Goal: Task Accomplishment & Management: Manage account settings

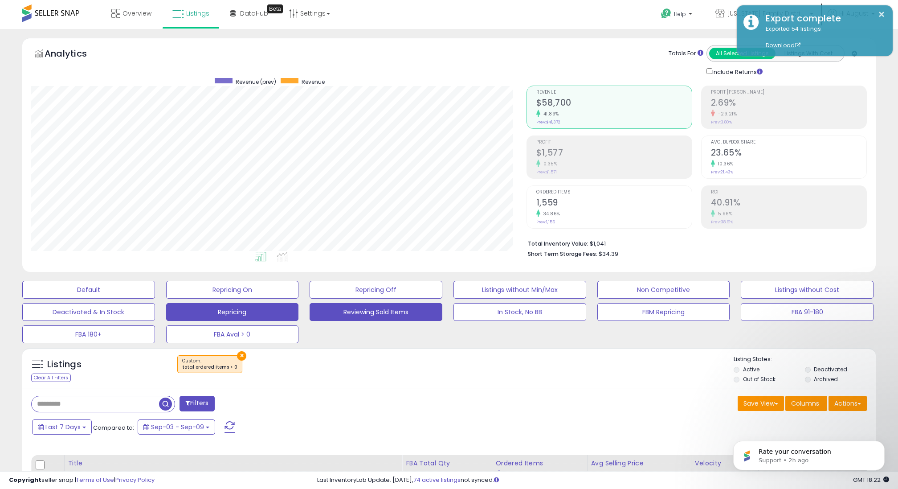
click at [258, 311] on button "Repricing" at bounding box center [232, 312] width 133 height 18
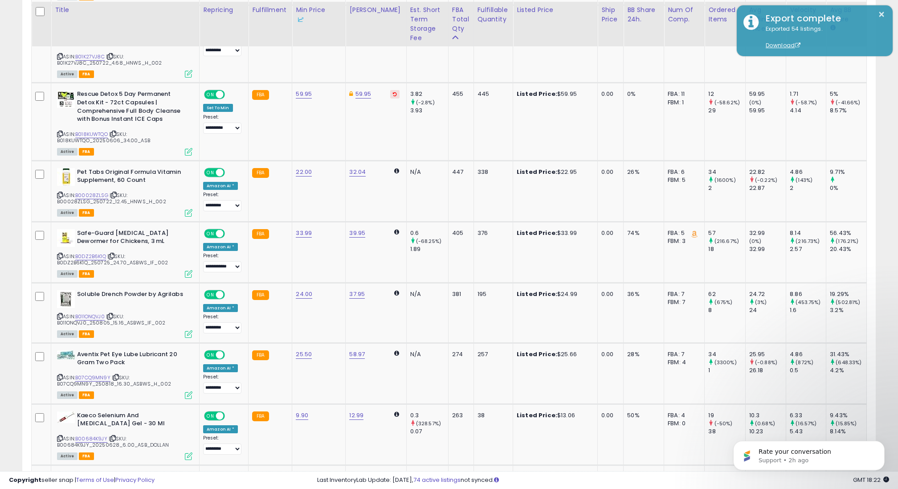
scroll to position [862, 0]
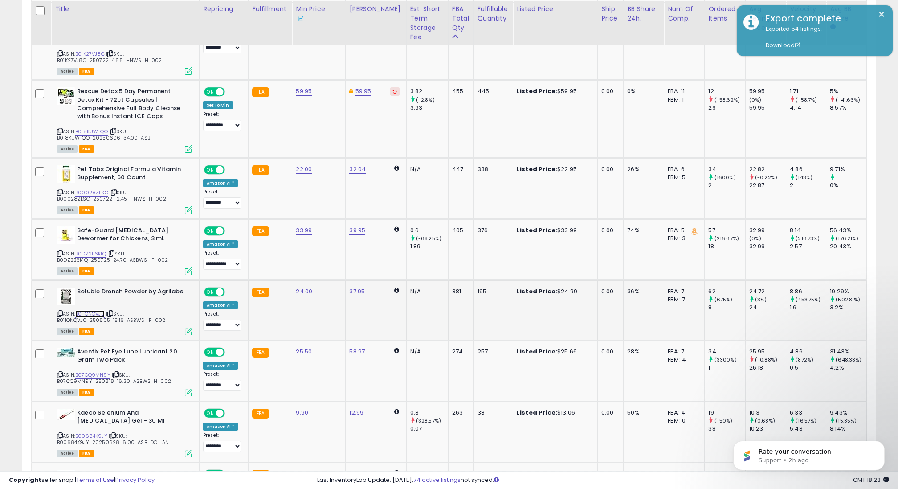
click at [97, 311] on link "B011ONQVJ0" at bounding box center [89, 314] width 29 height 8
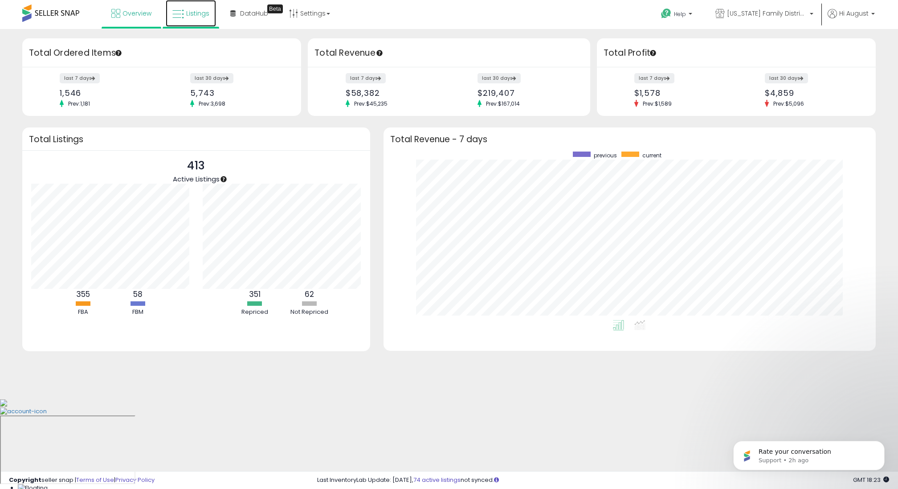
click at [211, 17] on link "Listings" at bounding box center [191, 13] width 50 height 27
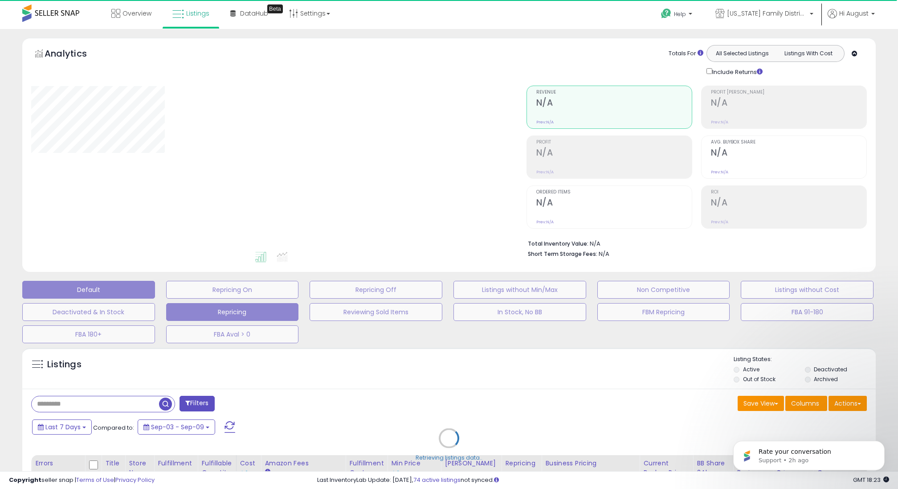
click at [264, 315] on button "Repricing" at bounding box center [232, 312] width 133 height 18
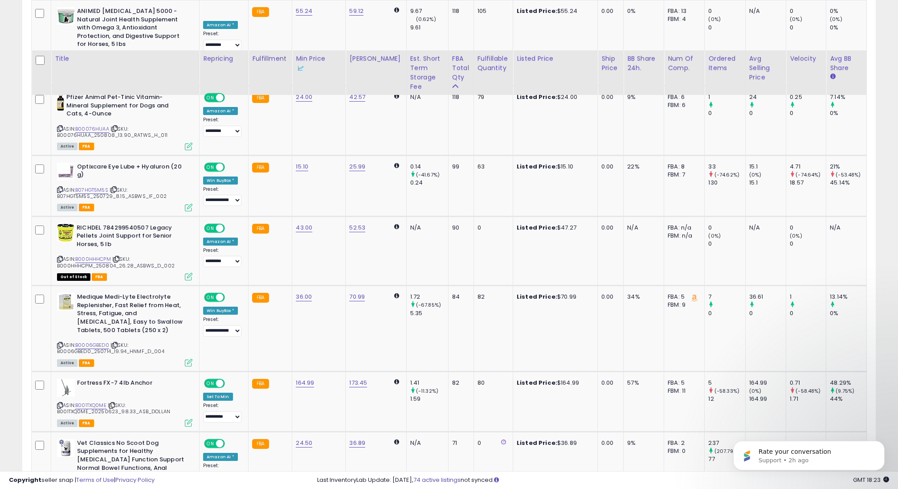
scroll to position [1797, 0]
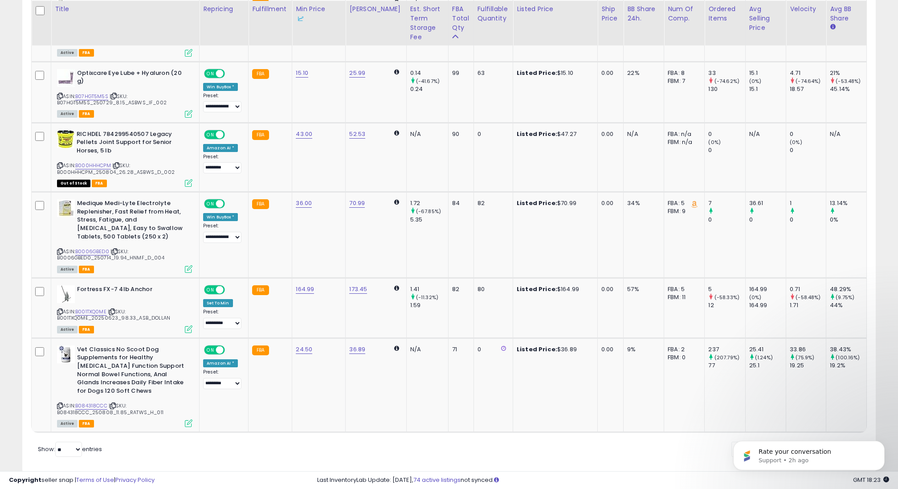
click at [773, 428] on body "Rate your conversation Support • 2h ago" at bounding box center [809, 452] width 171 height 55
click at [778, 427] on body "Rate your conversation Support • 2h ago" at bounding box center [809, 452] width 171 height 55
click at [882, 444] on icon "Dismiss notification" at bounding box center [882, 443] width 5 height 5
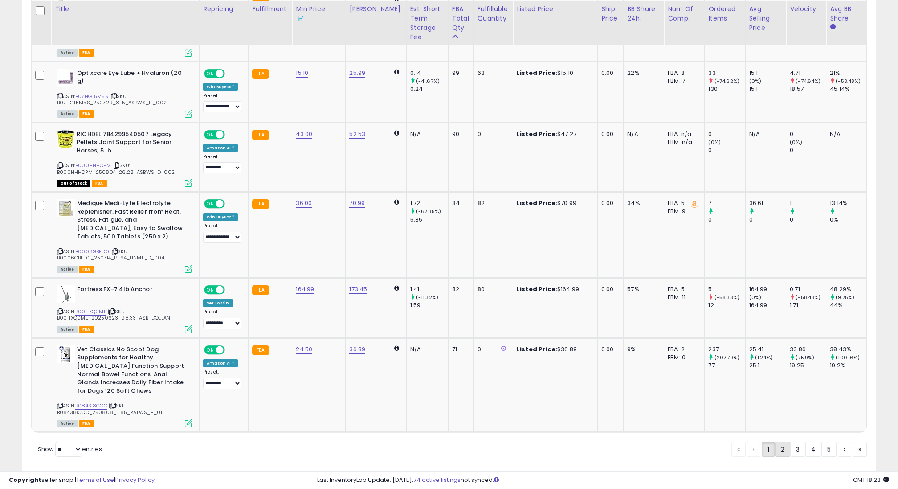
click at [782, 442] on link "2" at bounding box center [782, 449] width 15 height 15
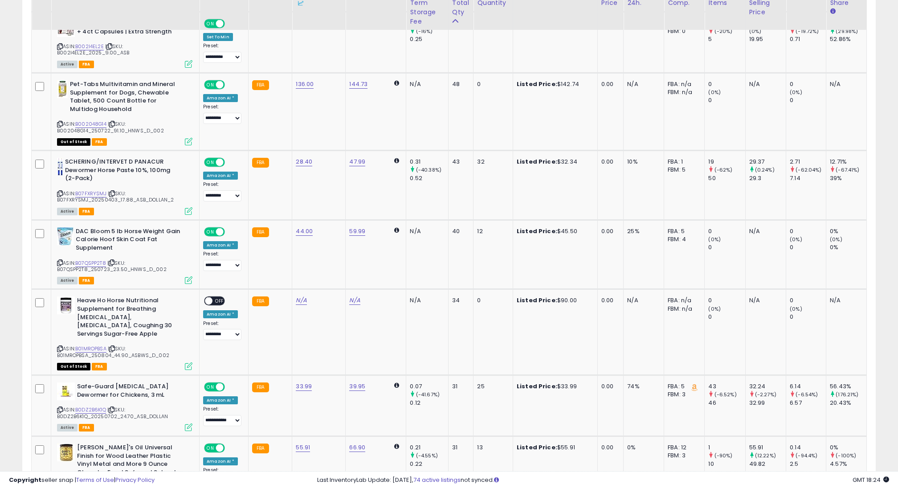
scroll to position [1157, 0]
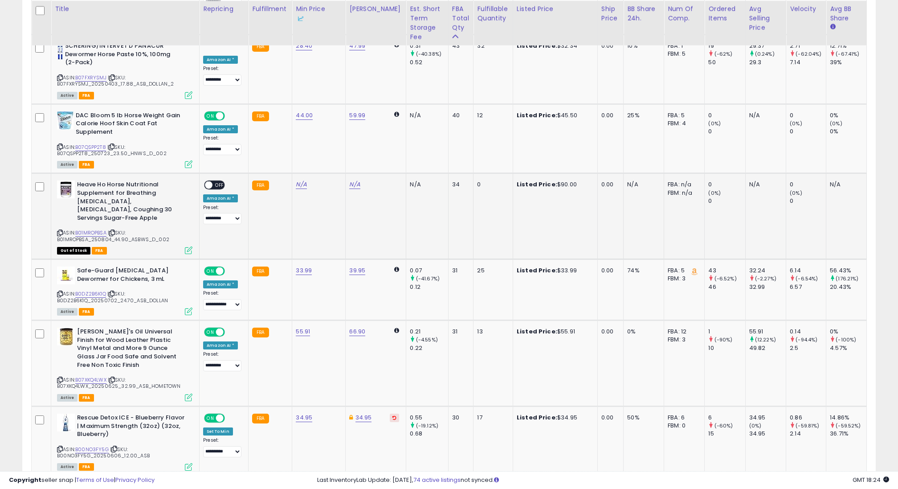
click at [61, 230] on icon at bounding box center [60, 232] width 6 height 5
click at [304, 180] on link "N/A" at bounding box center [301, 184] width 11 height 9
click button "submit" at bounding box center [331, 145] width 15 height 13
click at [218, 181] on span "OFF" at bounding box center [220, 185] width 14 height 8
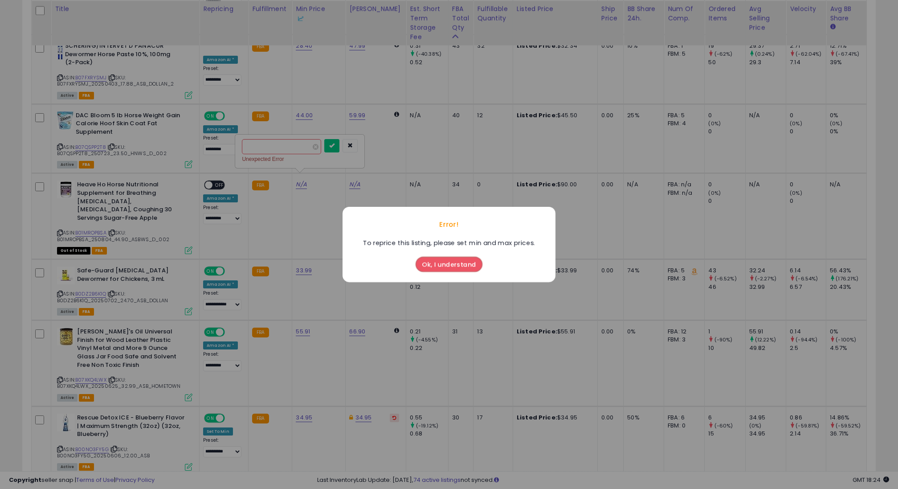
click at [467, 263] on button "Ok, I understand" at bounding box center [449, 264] width 67 height 15
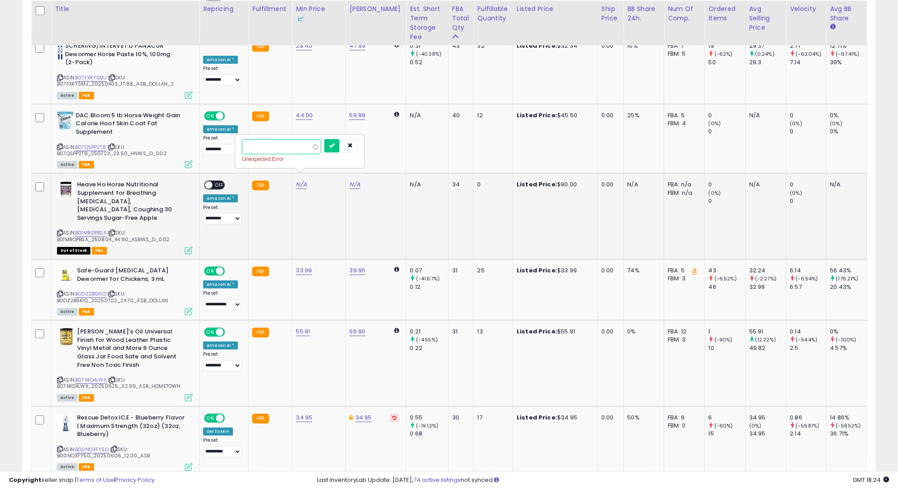
click at [298, 139] on input "*****" at bounding box center [281, 146] width 79 height 15
click at [269, 145] on input "*****" at bounding box center [281, 146] width 79 height 15
type input "*****"
click button "submit" at bounding box center [331, 145] width 15 height 13
click at [353, 146] on icon "button" at bounding box center [349, 145] width 5 height 5
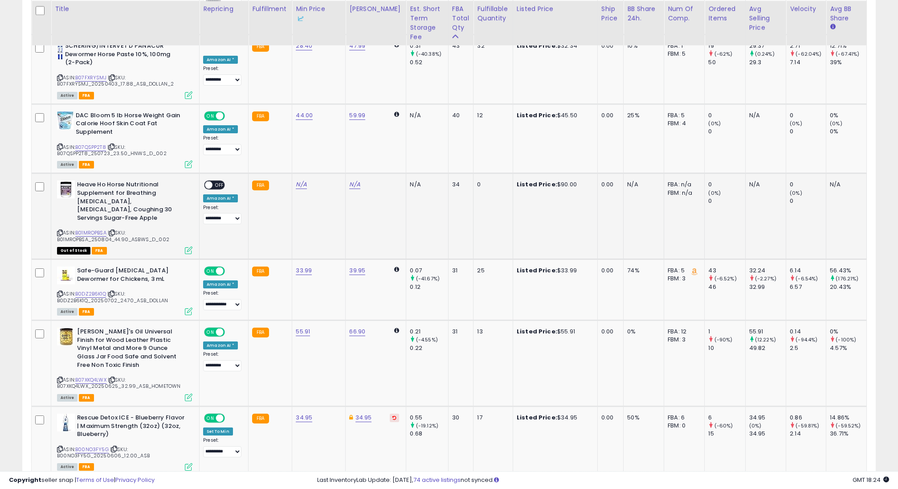
click at [219, 181] on span "OFF" at bounding box center [220, 185] width 14 height 8
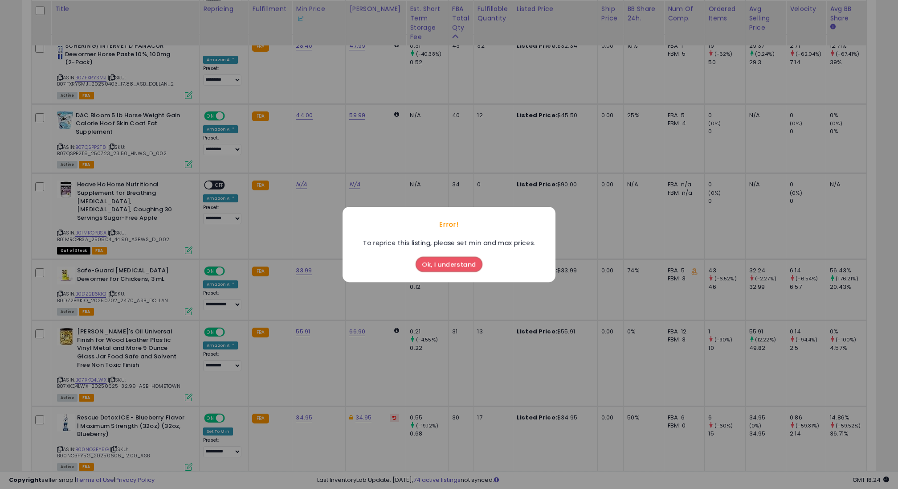
click at [440, 265] on button "Ok, I understand" at bounding box center [449, 264] width 67 height 15
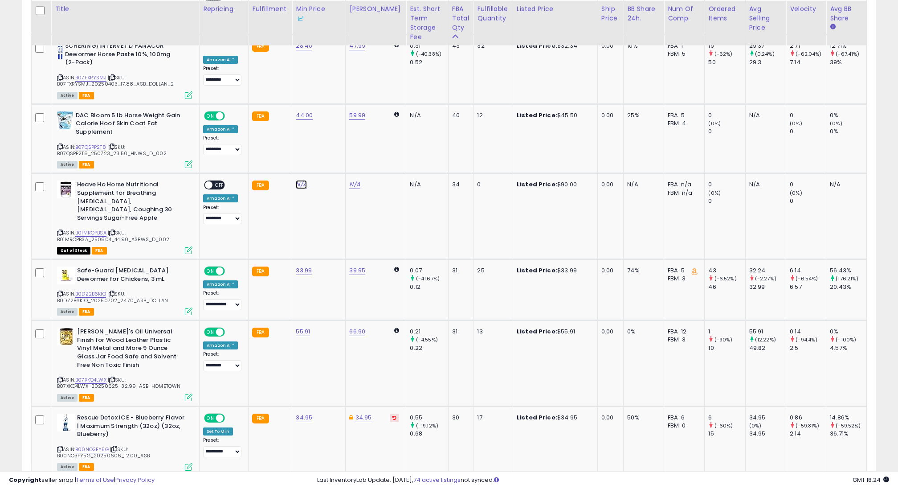
click at [303, 180] on link "N/A" at bounding box center [301, 184] width 11 height 9
type input "*****"
click button "submit" at bounding box center [331, 145] width 15 height 13
click at [279, 145] on input "*****" at bounding box center [281, 146] width 79 height 15
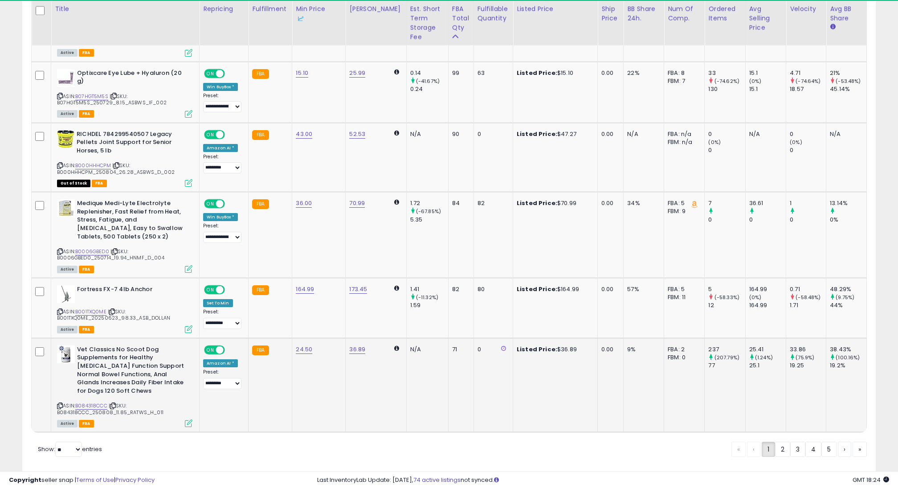
scroll to position [183, 495]
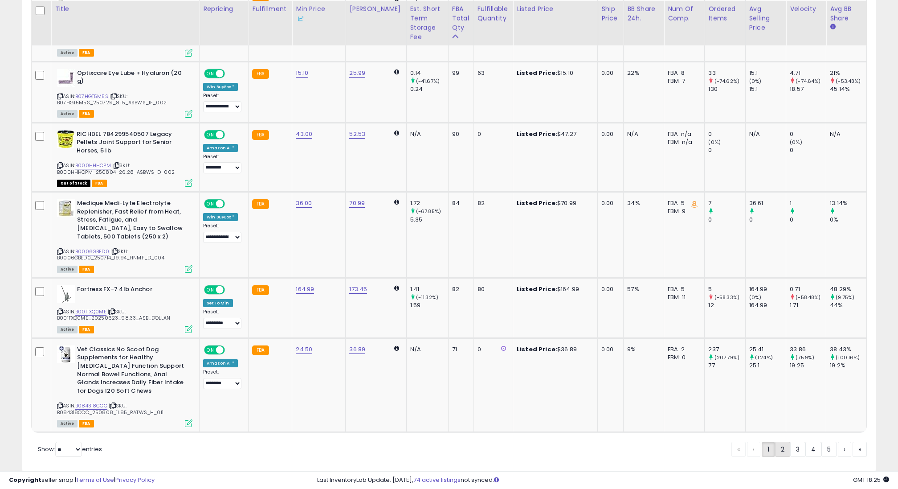
click at [785, 442] on link "2" at bounding box center [782, 449] width 15 height 15
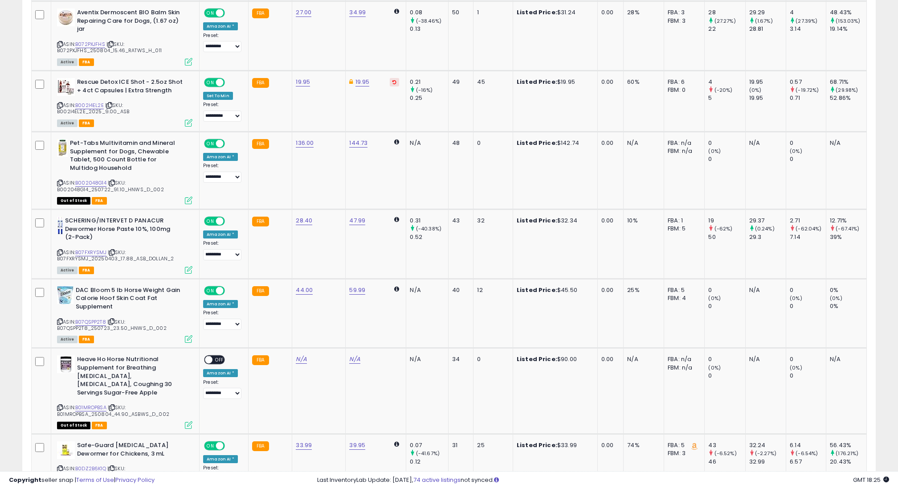
scroll to position [1042, 0]
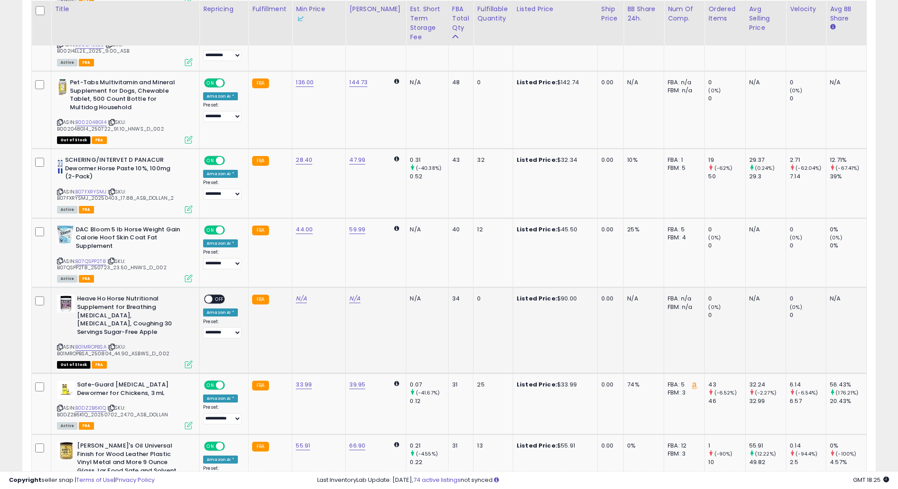
click at [308, 294] on div "N/A" at bounding box center [317, 298] width 43 height 8
click at [302, 294] on link "N/A" at bounding box center [301, 298] width 11 height 9
type input "*****"
click button "submit" at bounding box center [331, 259] width 15 height 13
click at [200, 290] on td "Heave Ho Horse Nutritional Supplement for Breathing Allergies, COPD, Coughing 3…" at bounding box center [125, 330] width 148 height 86
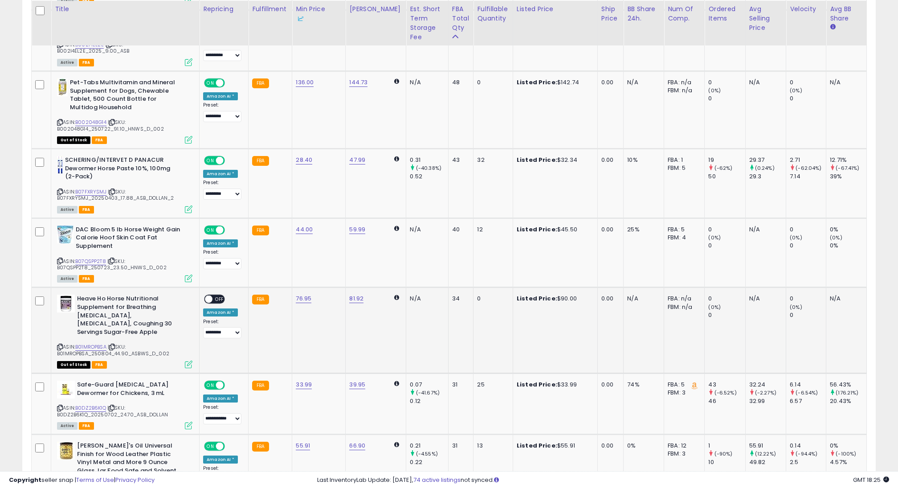
click at [223, 295] on span "OFF" at bounding box center [220, 299] width 14 height 8
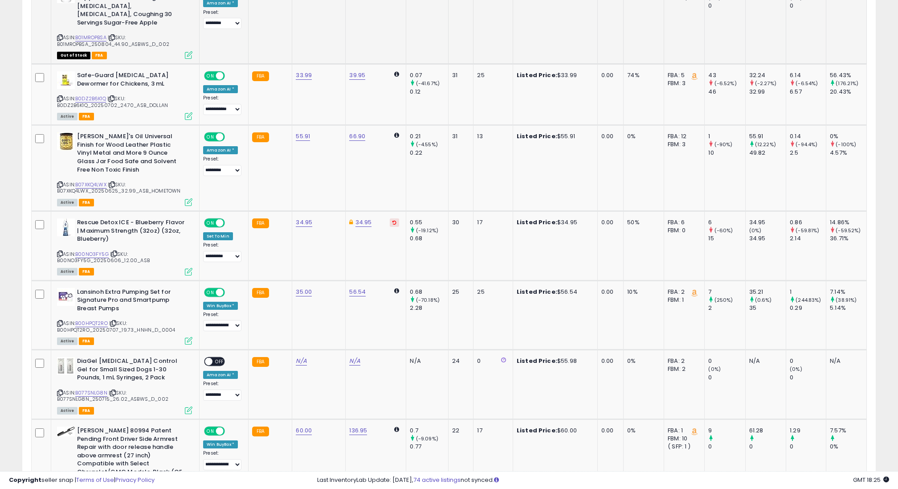
scroll to position [1379, 0]
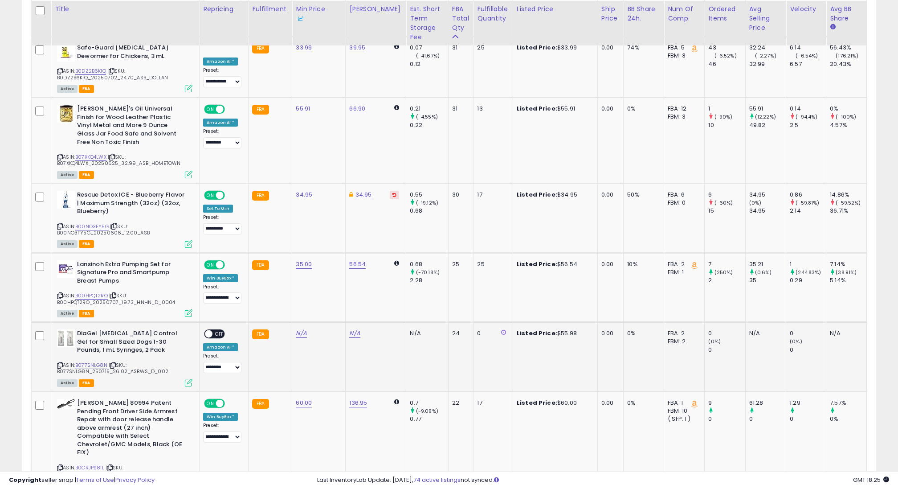
click at [58, 363] on icon at bounding box center [60, 365] width 6 height 5
